Goal: Task Accomplishment & Management: Complete application form

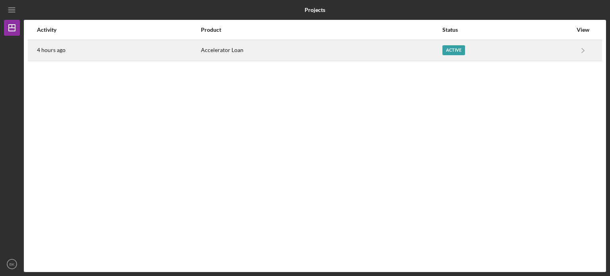
click at [507, 50] on div "Active" at bounding box center [507, 50] width 130 height 20
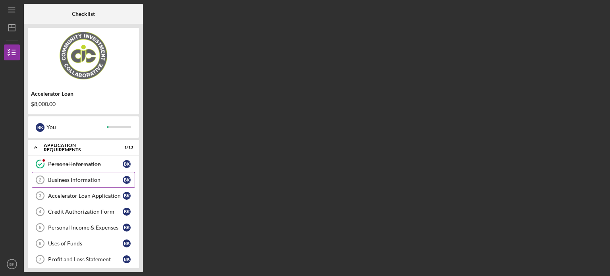
click at [75, 178] on div "Business Information" at bounding box center [85, 180] width 75 height 6
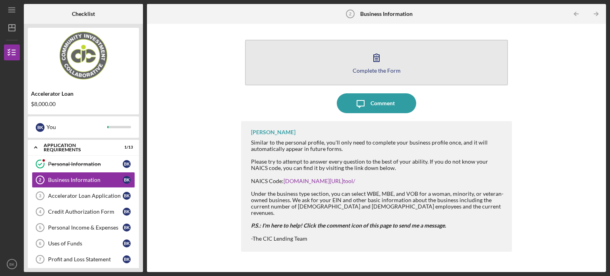
click at [380, 67] on div "Complete the Form" at bounding box center [377, 70] width 48 height 6
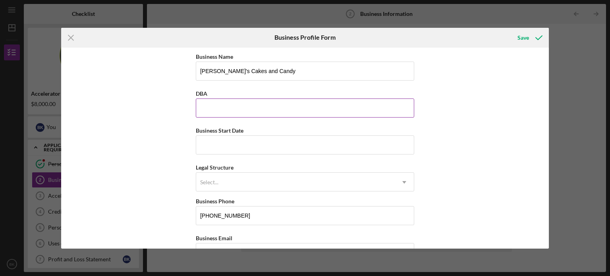
click at [216, 109] on input "DBA" at bounding box center [305, 107] width 218 height 19
type input "V"
type input "[PERSON_NAME]'s Cakes and Candy"
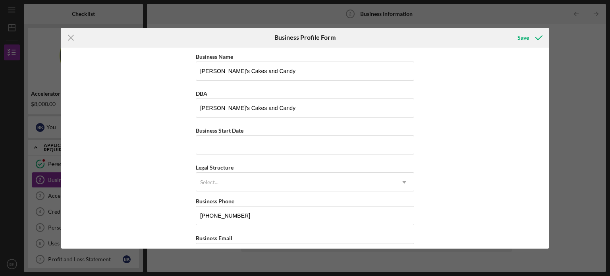
click at [511, 131] on div "Business Name [PERSON_NAME]'s Cakes and Candy DBA Vivi's Cakes and Candy Busine…" at bounding box center [305, 148] width 488 height 201
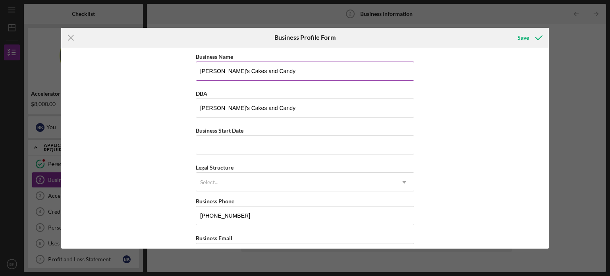
click at [264, 72] on input "[PERSON_NAME]'s Cakes and Candy" at bounding box center [305, 71] width 218 height 19
type input "Vivi's Cakes and Candy(Kingbakery LLC)"
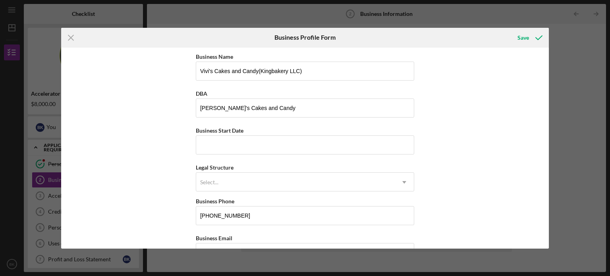
click at [447, 104] on div "Business Name [PERSON_NAME]'s Cakes and Candy(Kingbakery LLC) DBA Vivi's Cakes …" at bounding box center [305, 148] width 488 height 201
click at [245, 140] on input "Business Start Date" at bounding box center [305, 144] width 218 height 19
type input "[DATE]"
click at [235, 184] on div "Select..." at bounding box center [295, 182] width 198 height 18
click at [110, 200] on div "Business Name [PERSON_NAME]'s Cakes and Candy(Kingbakery LLC) DBA Vivi's Cakes …" at bounding box center [305, 148] width 488 height 201
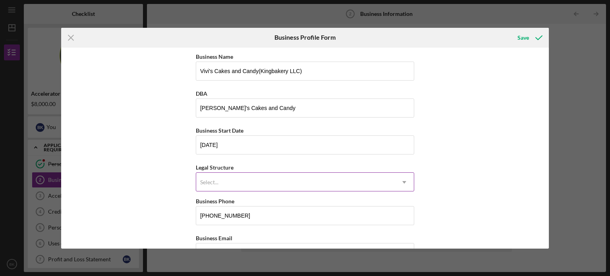
click at [400, 180] on icon "Icon/Dropdown Arrow" at bounding box center [404, 182] width 19 height 19
drag, startPoint x: 549, startPoint y: 84, endPoint x: 550, endPoint y: 109, distance: 25.5
click at [550, 109] on div "Icon/Menu Close Business Profile Form Save Business Name [PERSON_NAME]'s Cakes …" at bounding box center [305, 138] width 610 height 276
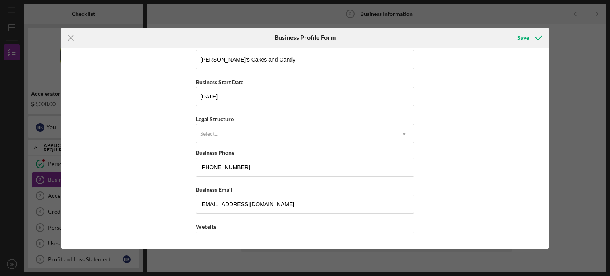
scroll to position [46, 0]
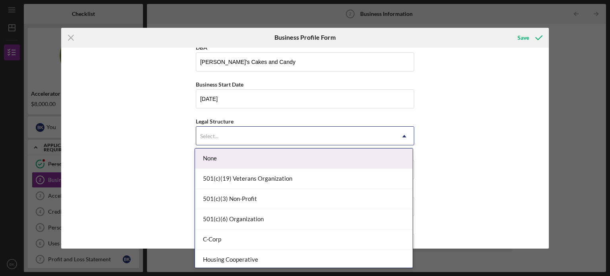
click at [388, 132] on div "Select..." at bounding box center [295, 136] width 198 height 18
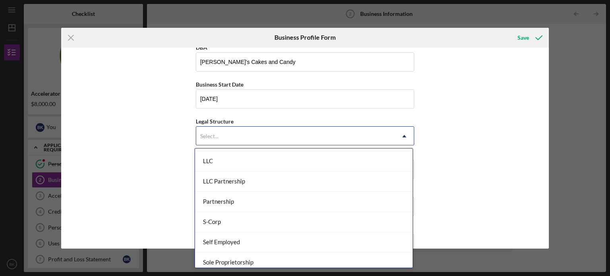
scroll to position [183, 0]
